Goal: Information Seeking & Learning: Learn about a topic

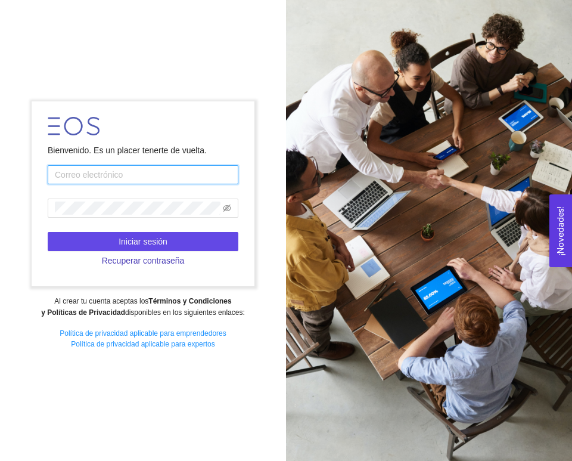
type input "eos.emprendedor@gmail.com"
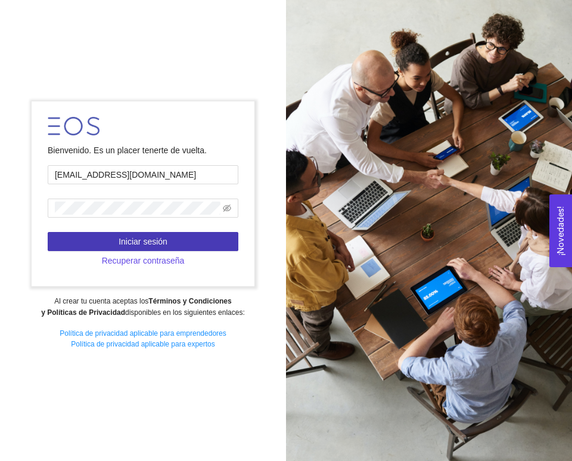
click at [170, 241] on button "Iniciar sesión" at bounding box center [143, 241] width 191 height 19
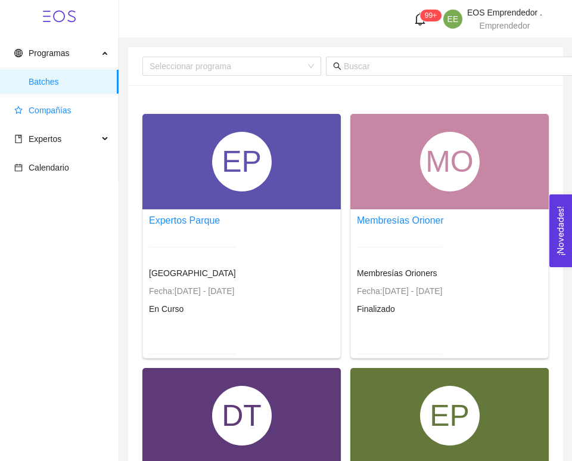
click at [54, 108] on span "Compañías" at bounding box center [50, 111] width 43 height 10
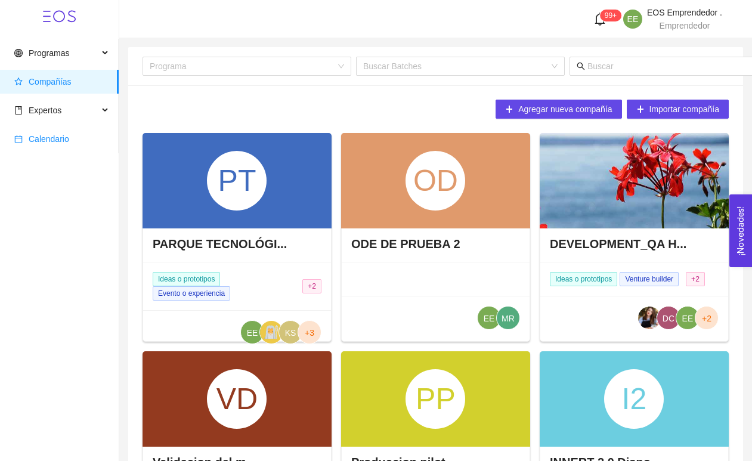
click at [66, 133] on span "Calendario" at bounding box center [61, 139] width 95 height 24
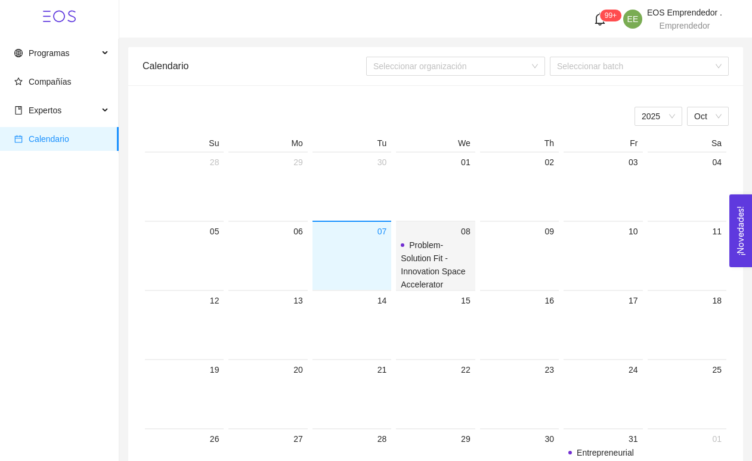
click at [445, 259] on span "Problem-Solution Fit - Innovation Space Accelerator" at bounding box center [433, 264] width 64 height 49
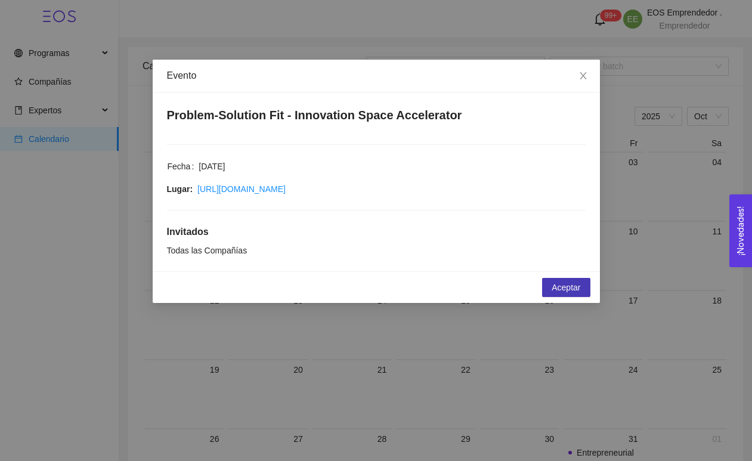
click at [569, 284] on span "Aceptar" at bounding box center [565, 287] width 29 height 13
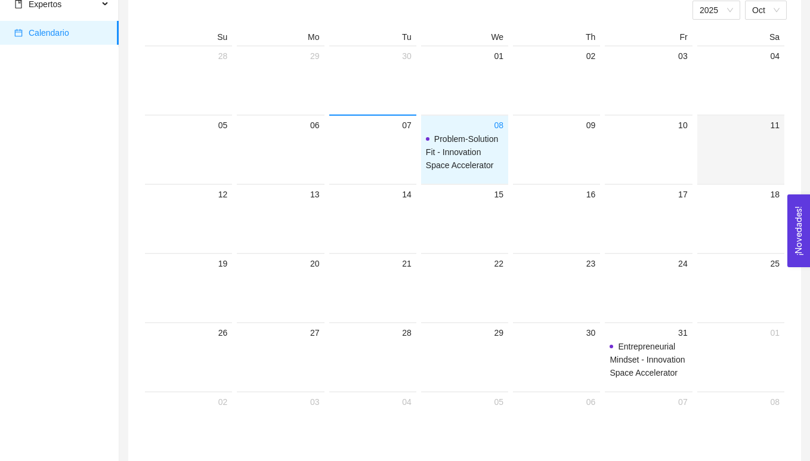
scroll to position [109, 0]
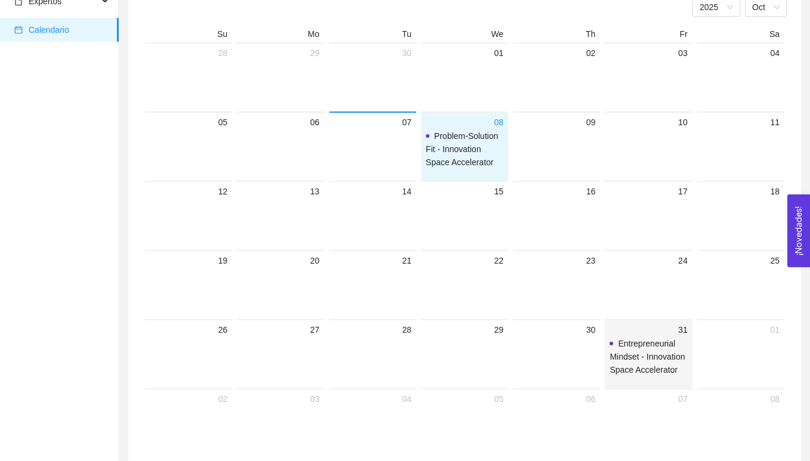
click at [572, 362] on span "Entrepreneurial Mindset - Innovation Space Accelerator" at bounding box center [647, 356] width 77 height 39
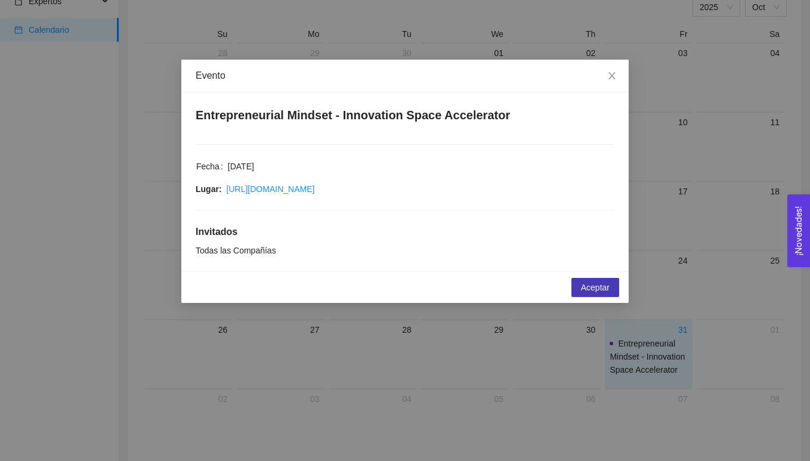
click at [572, 290] on span "Aceptar" at bounding box center [595, 287] width 29 height 13
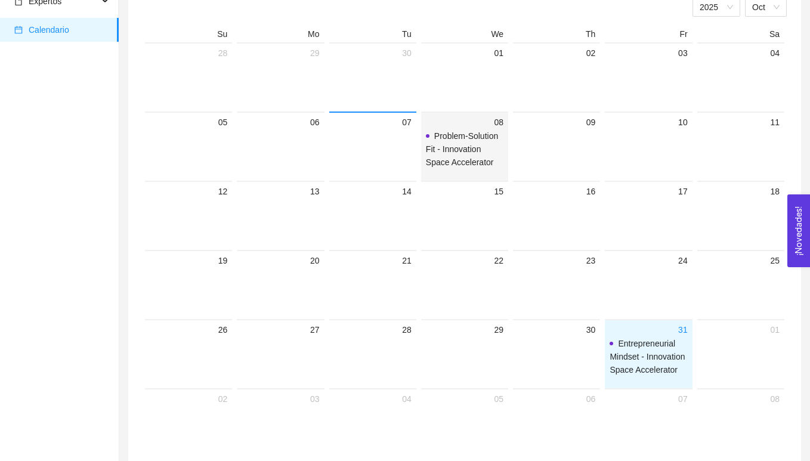
click at [572, 364] on span "Entrepreneurial Mindset - Innovation Space Accelerator" at bounding box center [646, 357] width 75 height 36
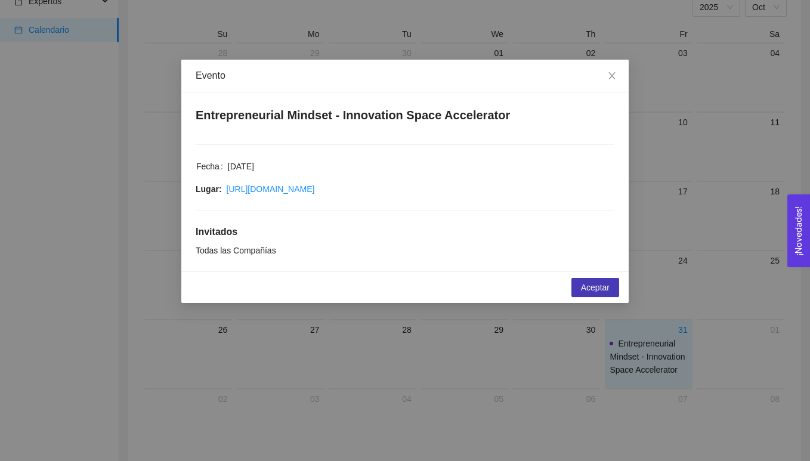
click at [572, 290] on span "Aceptar" at bounding box center [595, 287] width 29 height 13
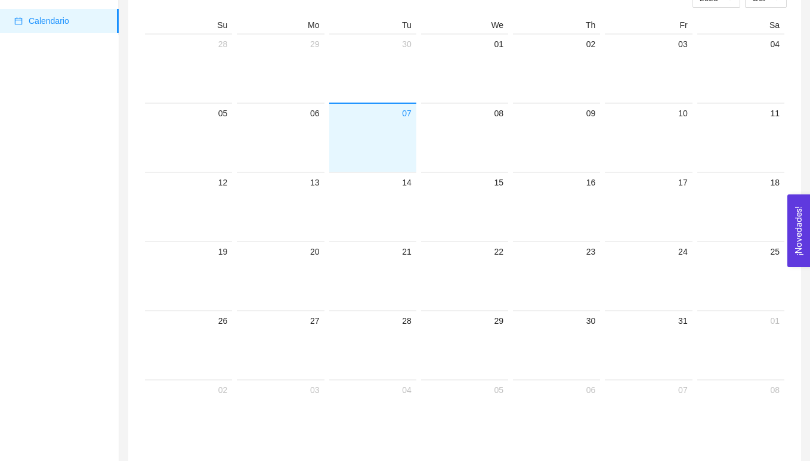
scroll to position [134, 0]
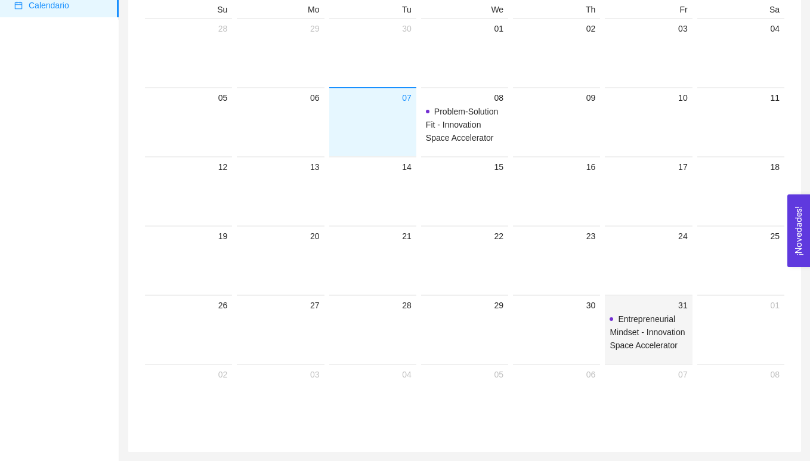
click at [637, 324] on span "Entrepreneurial Mindset - Innovation Space Accelerator" at bounding box center [647, 331] width 77 height 39
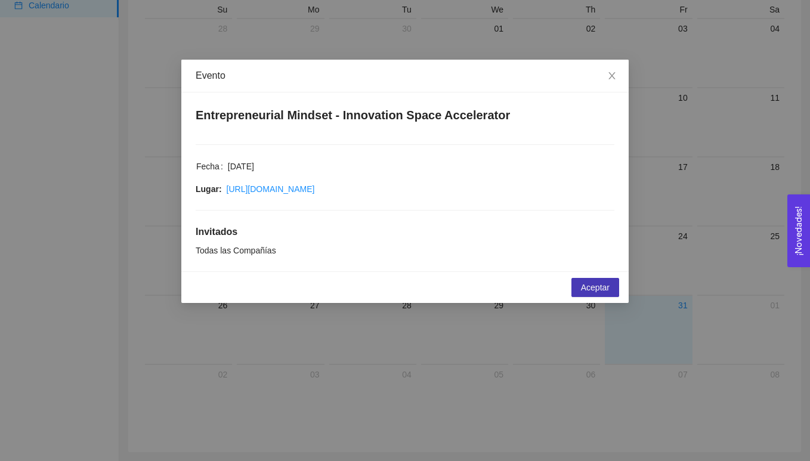
click at [601, 278] on button "Aceptar" at bounding box center [595, 287] width 48 height 19
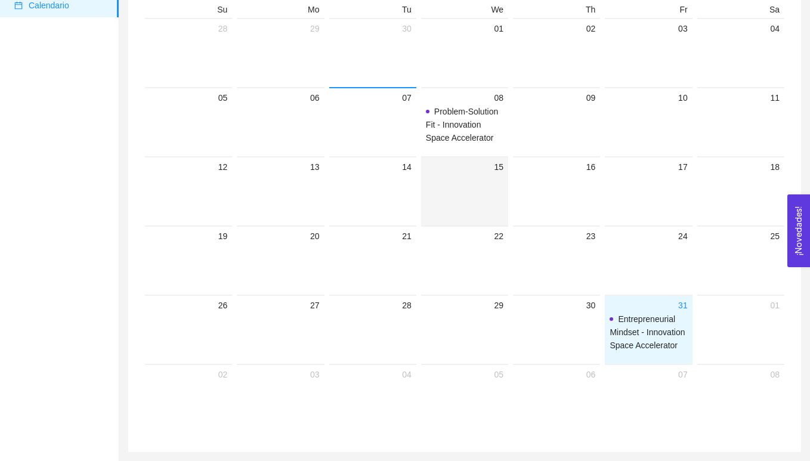
click at [470, 174] on div at bounding box center [464, 199] width 77 height 51
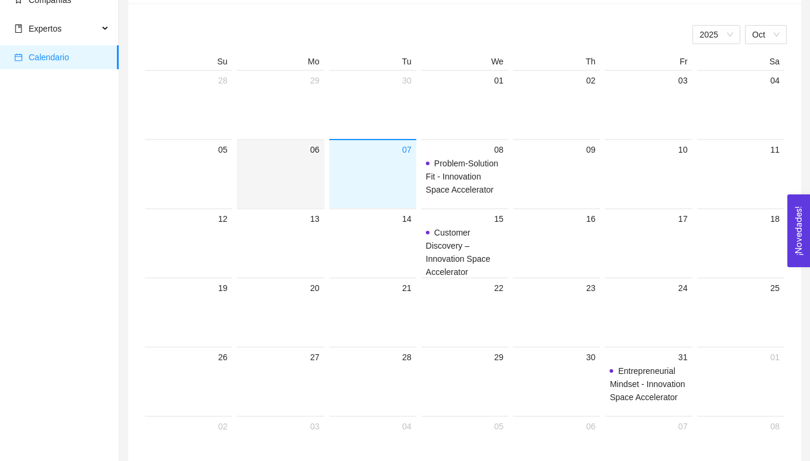
scroll to position [104, 0]
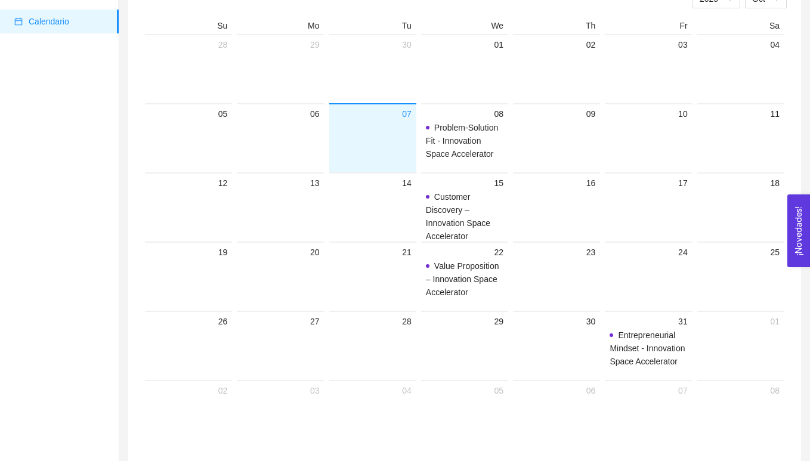
scroll to position [134, 0]
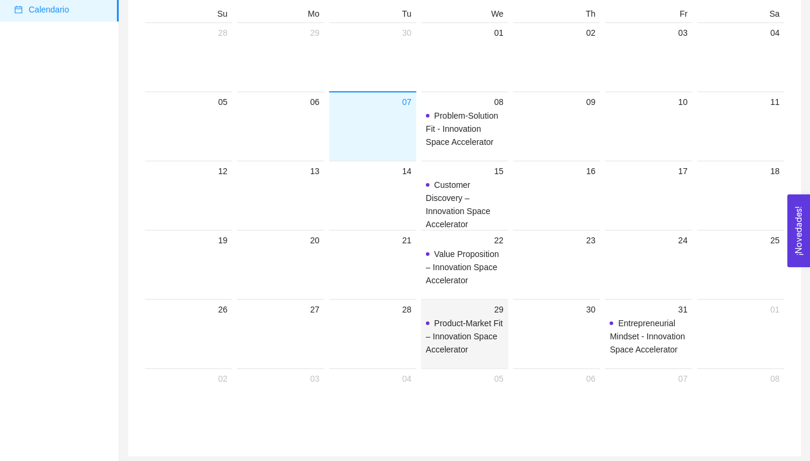
scroll to position [134, 0]
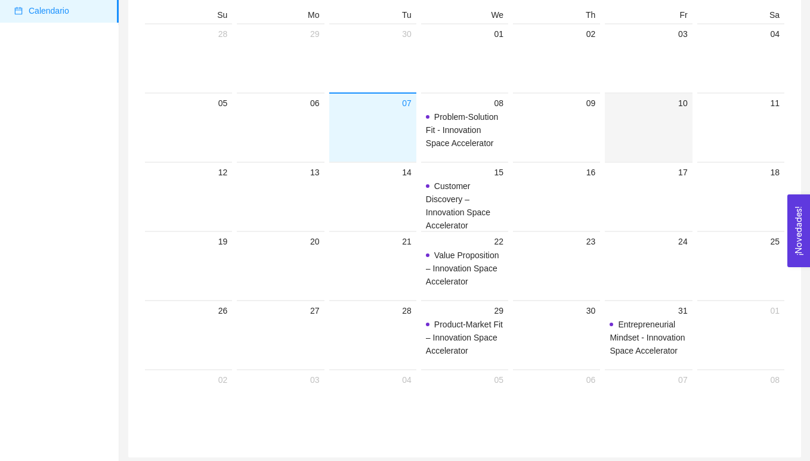
scroll to position [134, 0]
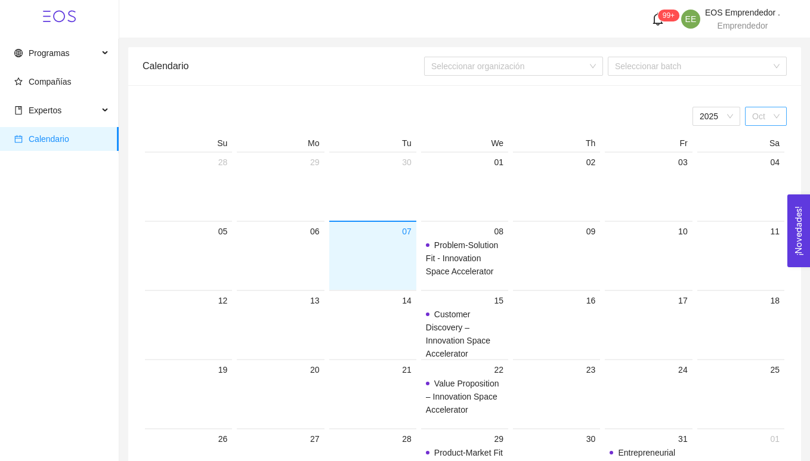
click at [767, 119] on span "Oct" at bounding box center [765, 116] width 27 height 18
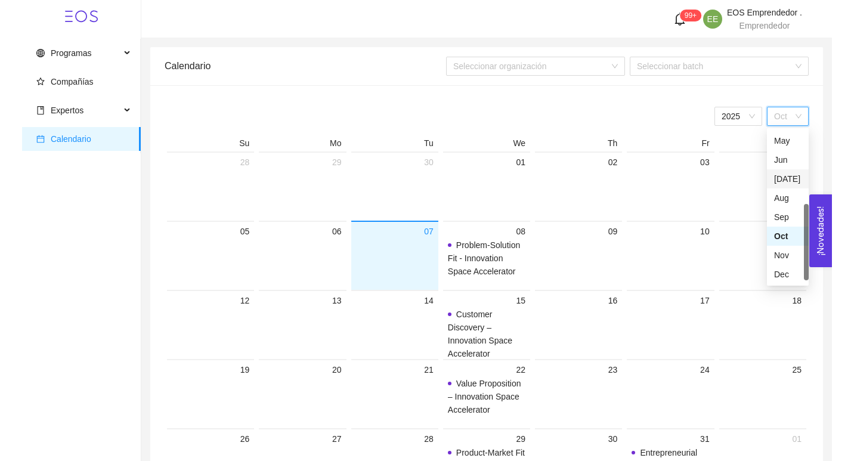
scroll to position [76, 0]
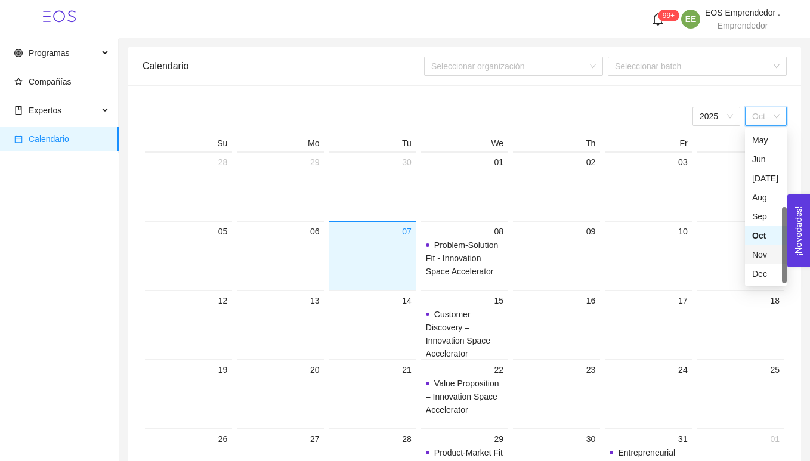
click at [768, 250] on div "Nov" at bounding box center [765, 254] width 27 height 13
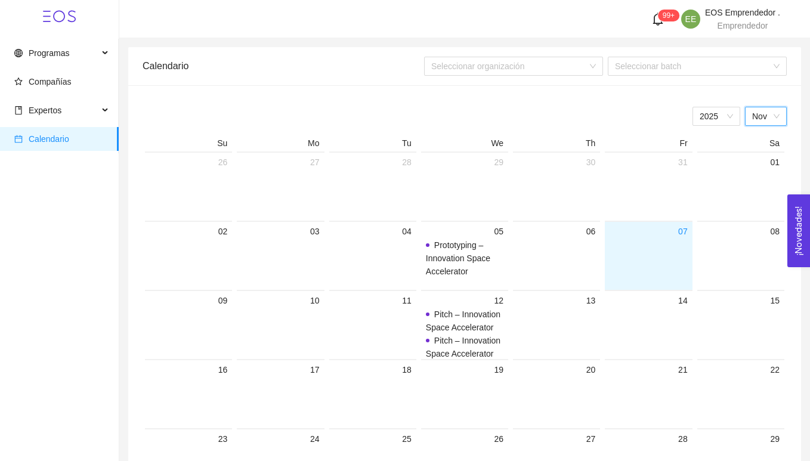
click at [771, 120] on span "Nov" at bounding box center [765, 116] width 27 height 18
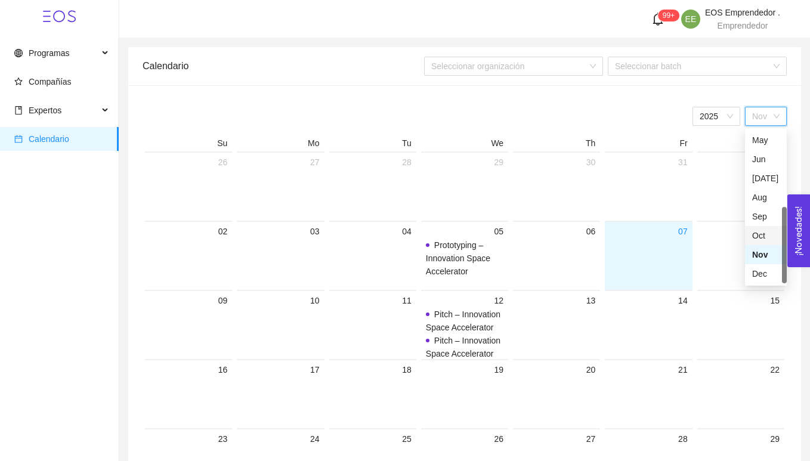
click at [764, 229] on div "Oct" at bounding box center [765, 235] width 27 height 13
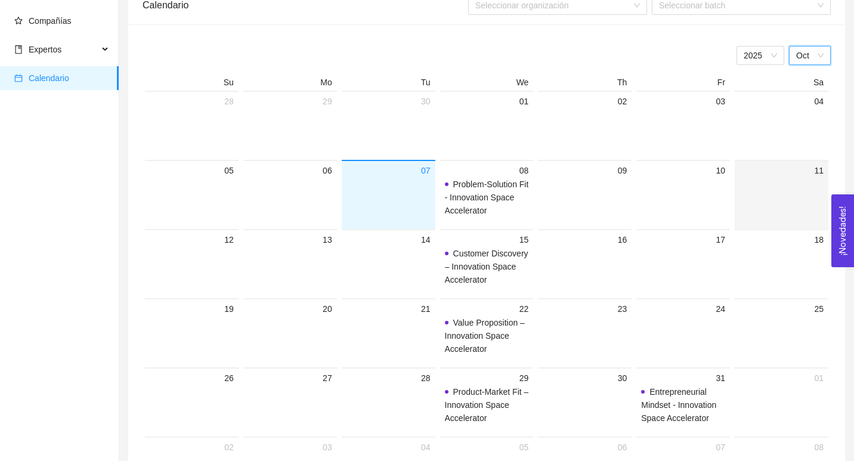
scroll to position [54, 0]
